Goal: Information Seeking & Learning: Learn about a topic

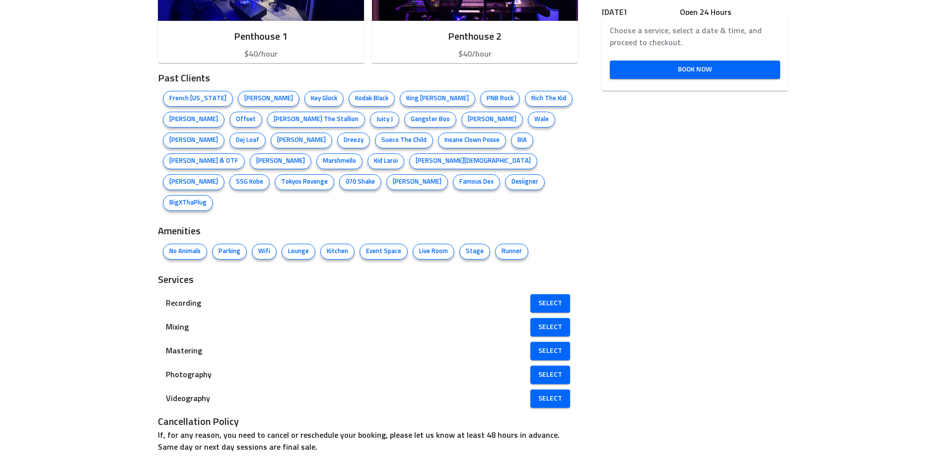
scroll to position [242, 0]
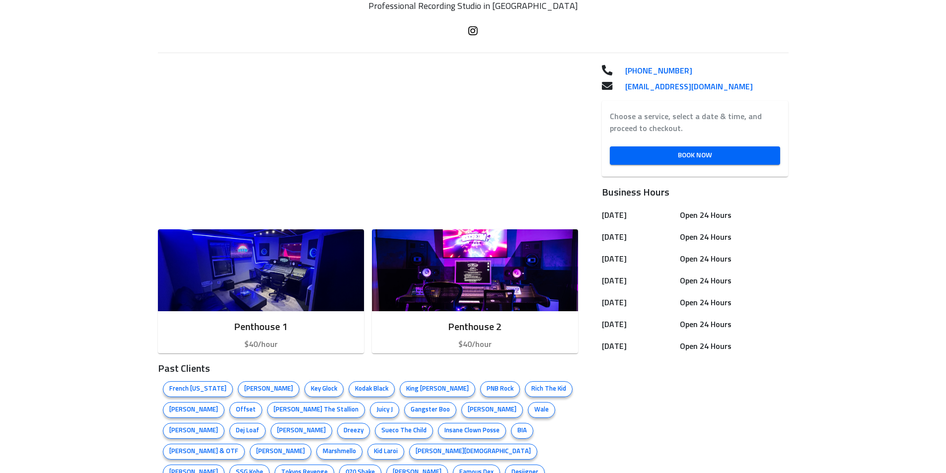
drag, startPoint x: 953, startPoint y: 94, endPoint x: 946, endPoint y: 201, distance: 107.5
click at [946, 201] on html "See all Ice Cream Sound Studios [GEOGRAPHIC_DATA], [GEOGRAPHIC_DATA] Profession…" at bounding box center [473, 261] width 946 height 1006
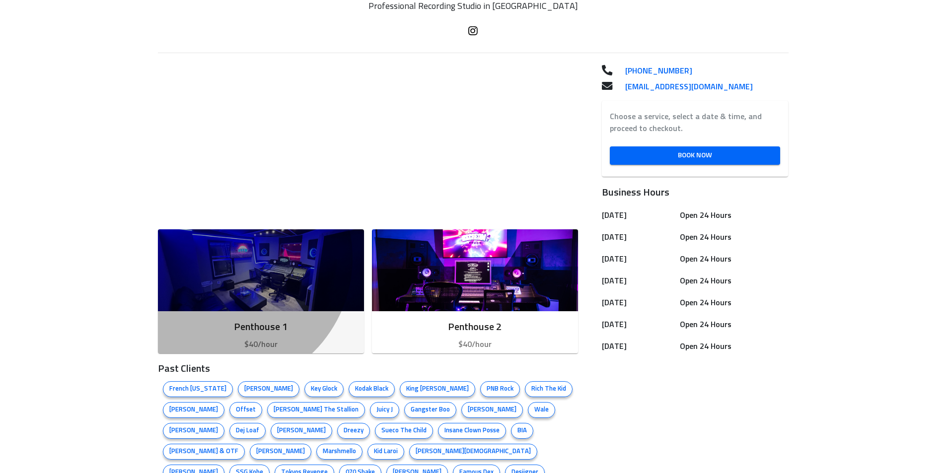
click at [298, 258] on img "button" at bounding box center [261, 270] width 206 height 82
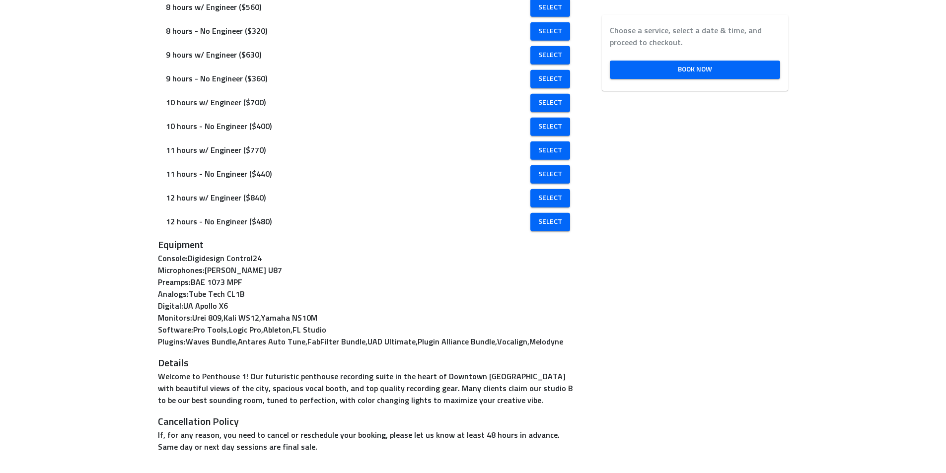
scroll to position [644, 0]
drag, startPoint x: 285, startPoint y: 247, endPoint x: 344, endPoint y: 248, distance: 59.1
click at [344, 265] on p "Microphones : [PERSON_NAME] U87" at bounding box center [368, 271] width 421 height 12
copy p "[PERSON_NAME] U87"
drag, startPoint x: 270, startPoint y: 258, endPoint x: 319, endPoint y: 258, distance: 49.2
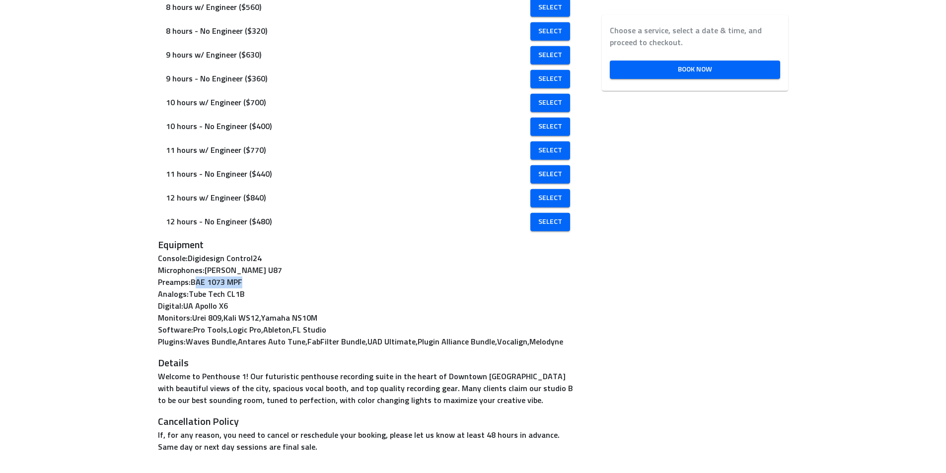
click at [319, 277] on p "Preamps : BAE 1073 MPF" at bounding box center [368, 283] width 421 height 12
drag, startPoint x: 328, startPoint y: 259, endPoint x: 271, endPoint y: 258, distance: 57.1
click at [271, 277] on p "Preamps : BAE 1073 MPF" at bounding box center [368, 283] width 421 height 12
copy p "BAE 1073 MPF"
drag, startPoint x: 327, startPoint y: 269, endPoint x: 268, endPoint y: 268, distance: 59.1
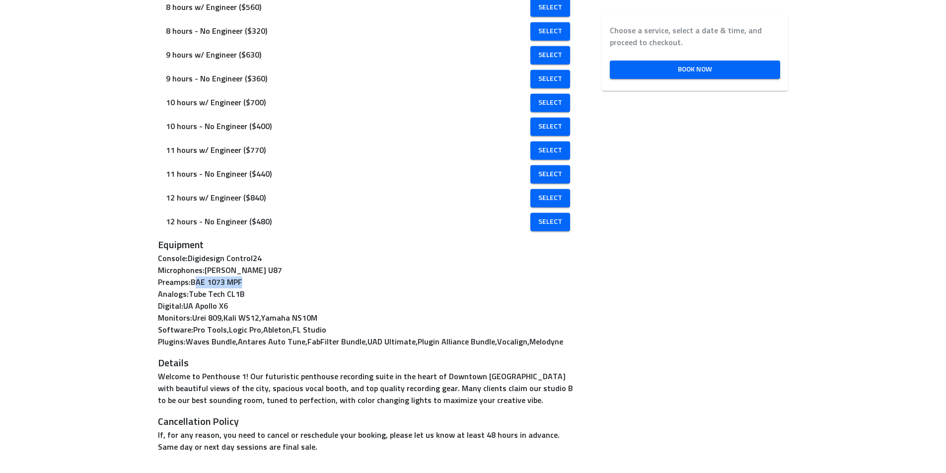
click at [268, 289] on p "Analogs : Tube Tech CL1B" at bounding box center [368, 295] width 421 height 12
copy p "Tube Tech CL1B"
click at [372, 277] on p "Preamps : BAE 1073 MPF" at bounding box center [368, 283] width 421 height 12
drag, startPoint x: 263, startPoint y: 282, endPoint x: 308, endPoint y: 285, distance: 45.3
click at [308, 300] on p "Digital : UA Apollo X6" at bounding box center [368, 306] width 421 height 12
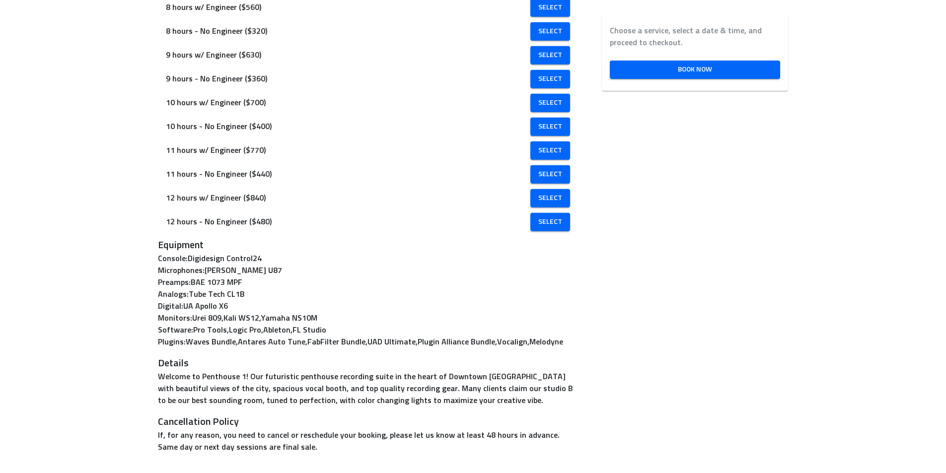
copy p "UA Apollo X6"
click at [344, 277] on p "Preamps : BAE 1073 MPF" at bounding box center [368, 283] width 421 height 12
drag, startPoint x: 401, startPoint y: 293, endPoint x: 272, endPoint y: 289, distance: 129.2
click at [272, 312] on p "Monitors : Urei 809 , Kali WS12 , Yamaha NS10M" at bounding box center [368, 318] width 421 height 12
copy p "Urei 809 , Kali WS12 , Yamaha NS10M"
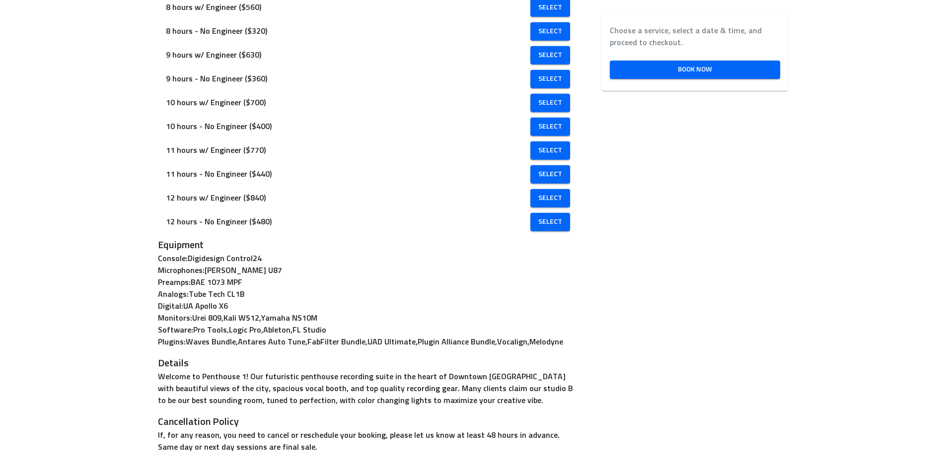
click at [416, 336] on p "Plugins : Waves Bundle , Antares Auto Tune , FabFilter Bundle , UAD Ultimate , …" at bounding box center [368, 342] width 421 height 12
